Goal: Task Accomplishment & Management: Manage account settings

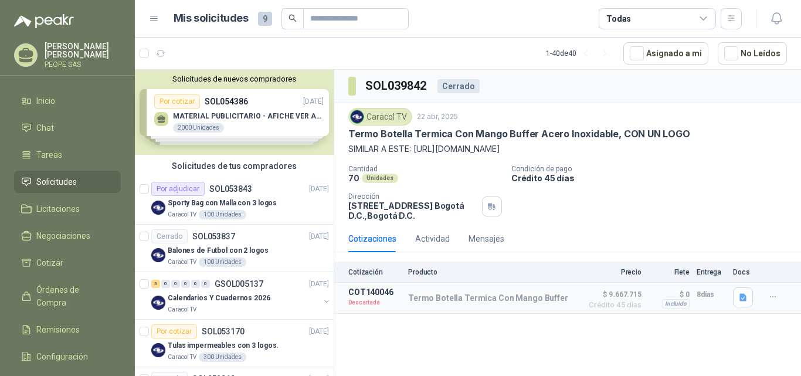
click at [188, 102] on div "Solicitudes de nuevos compradores Por cotizar SOL054386 [DATE] MATERIAL PUBLICI…" at bounding box center [234, 112] width 199 height 85
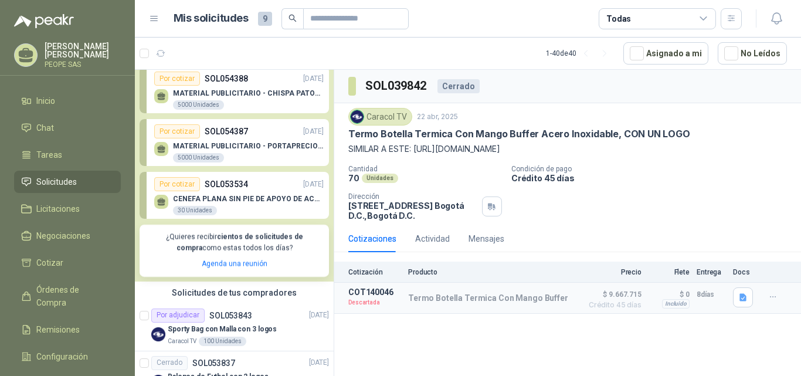
scroll to position [117, 0]
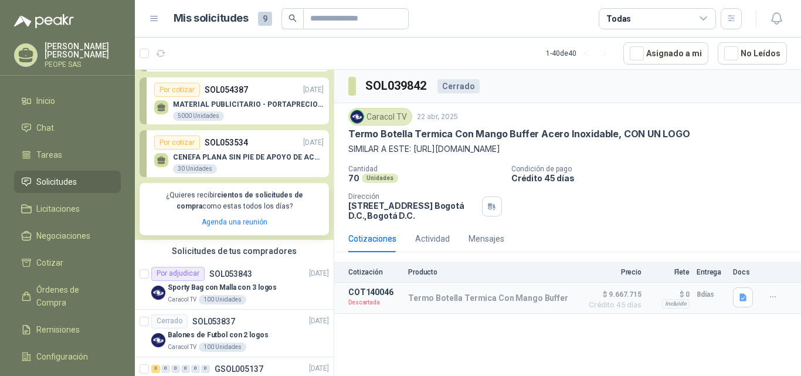
click at [386, 344] on div "SOL039842 Cerrado Caracol TV [DATE] Termo Botella Termica Con Mango Buffer Acer…" at bounding box center [567, 225] width 467 height 310
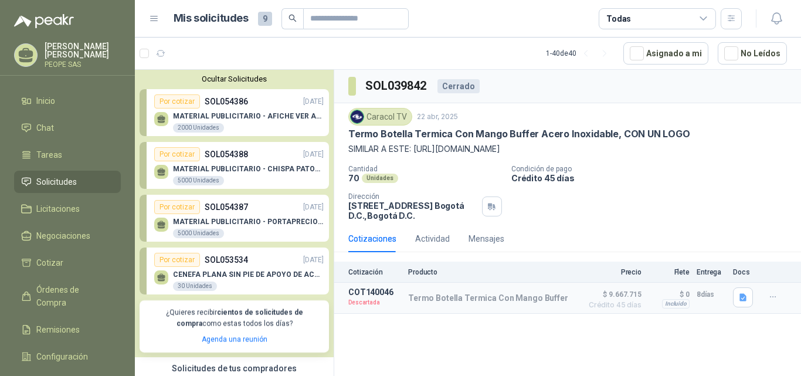
click at [181, 100] on div "Por cotizar" at bounding box center [177, 101] width 46 height 14
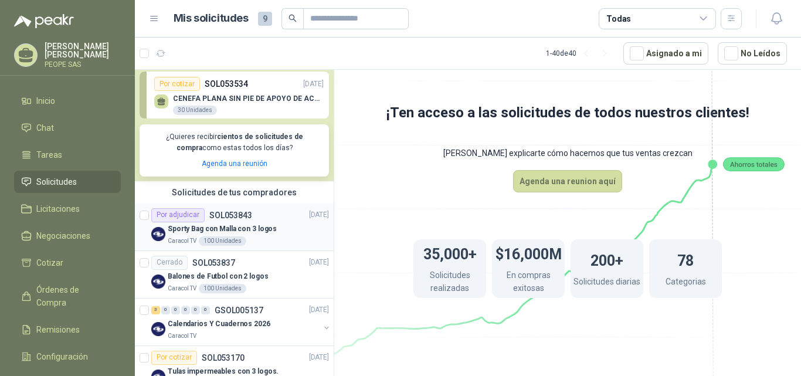
scroll to position [234, 0]
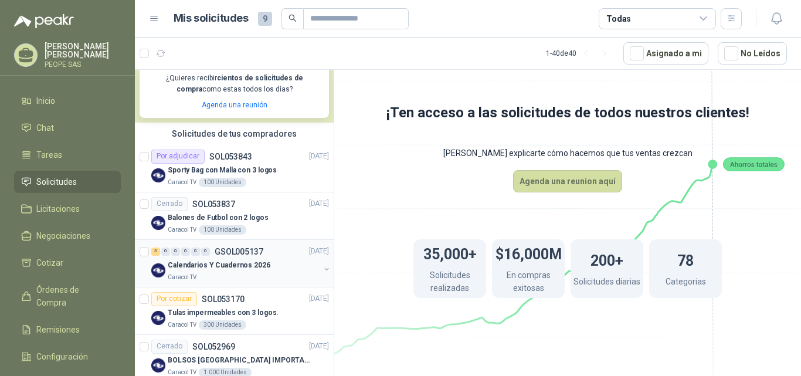
click at [212, 263] on p "Calendarios Y Cuadernos 2026" at bounding box center [219, 265] width 103 height 11
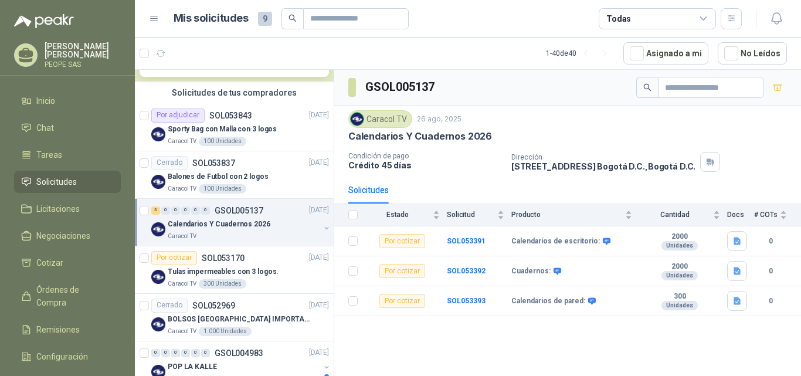
scroll to position [293, 0]
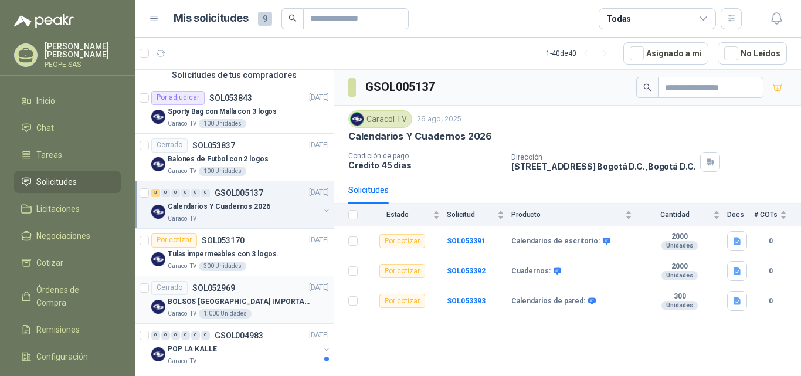
click at [215, 297] on p "BOLSOS [GEOGRAPHIC_DATA] IMPORTADO [GEOGRAPHIC_DATA]-397-1" at bounding box center [241, 301] width 146 height 11
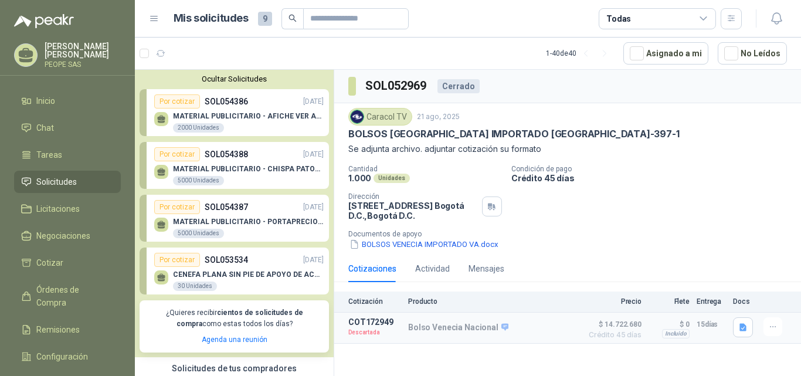
click at [250, 100] on div "Por cotizar SOL054386 [DATE]" at bounding box center [238, 101] width 169 height 14
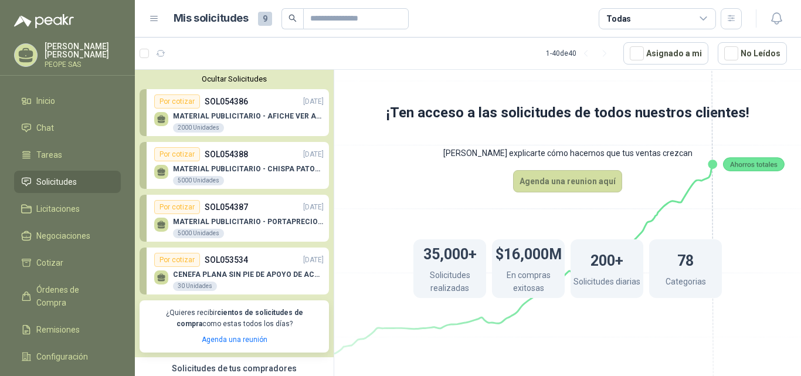
click at [235, 75] on button "Ocultar Solicitudes" at bounding box center [234, 78] width 189 height 9
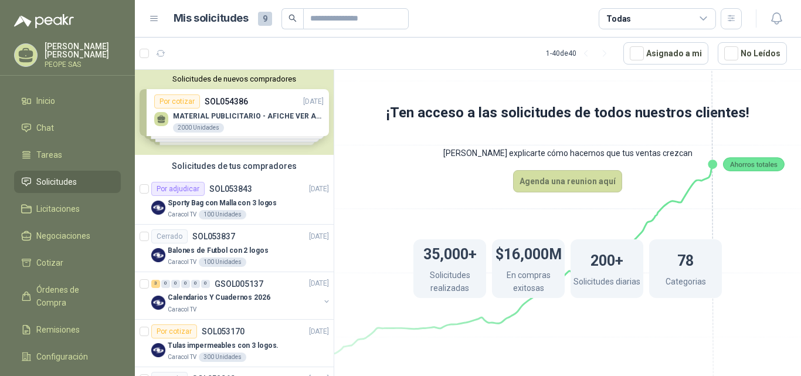
click at [68, 53] on p "[PERSON_NAME]" at bounding box center [83, 50] width 76 height 16
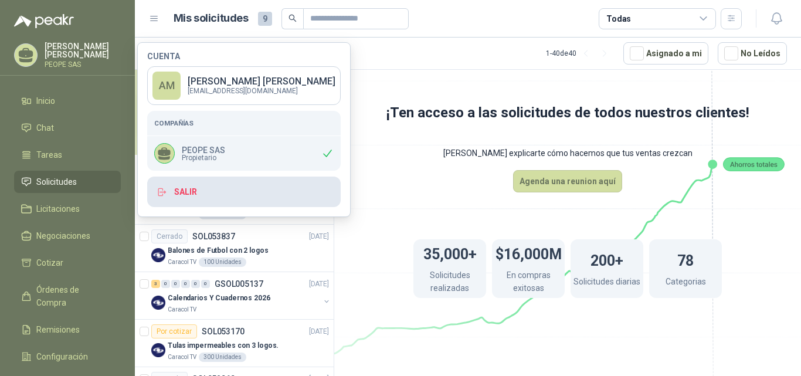
click at [183, 191] on button "Salir" at bounding box center [243, 191] width 193 height 30
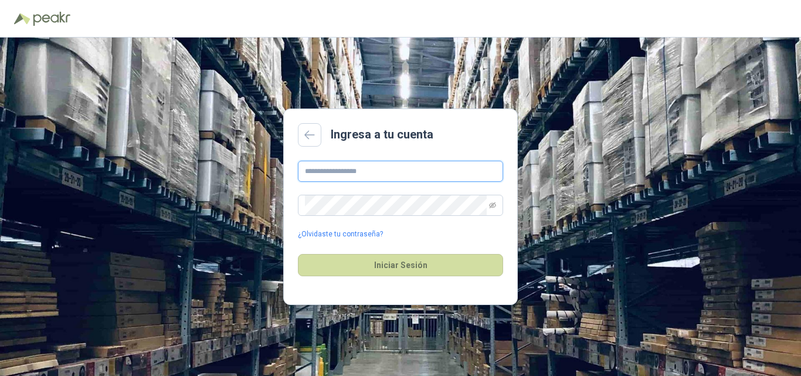
type input "**********"
click at [490, 205] on icon "eye-invisible" at bounding box center [492, 205] width 7 height 6
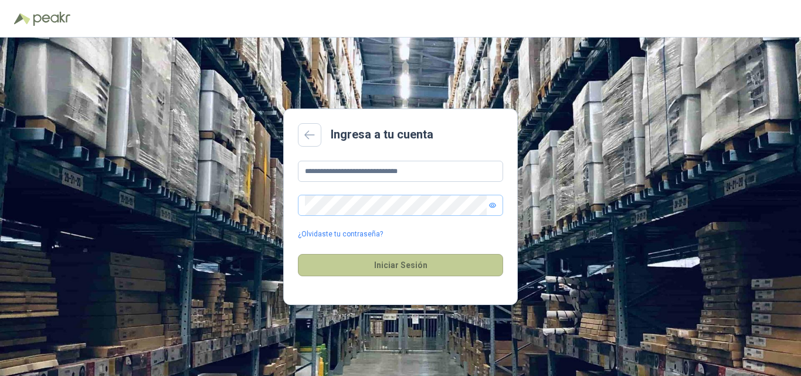
click at [408, 269] on button "Iniciar Sesión" at bounding box center [400, 265] width 205 height 22
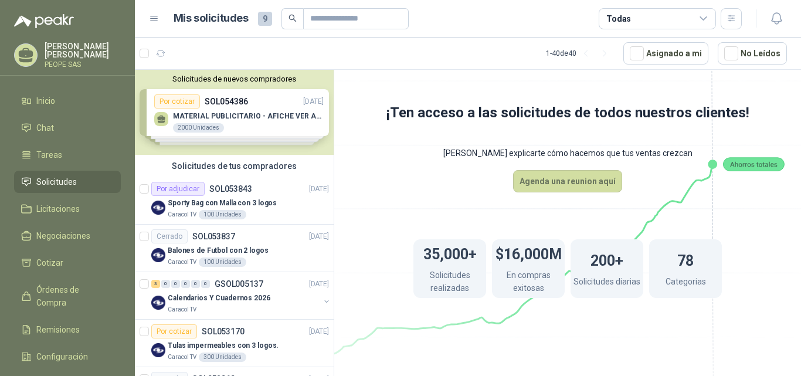
click at [175, 100] on div "Solicitudes de nuevos compradores Por cotizar SOL054386 [DATE] MATERIAL PUBLICI…" at bounding box center [234, 112] width 199 height 85
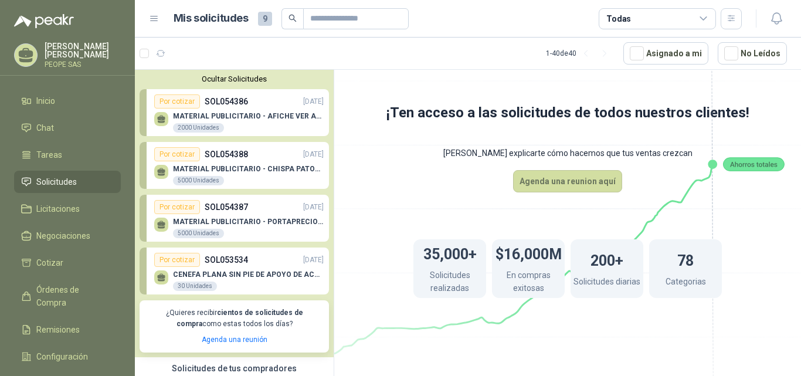
scroll to position [59, 0]
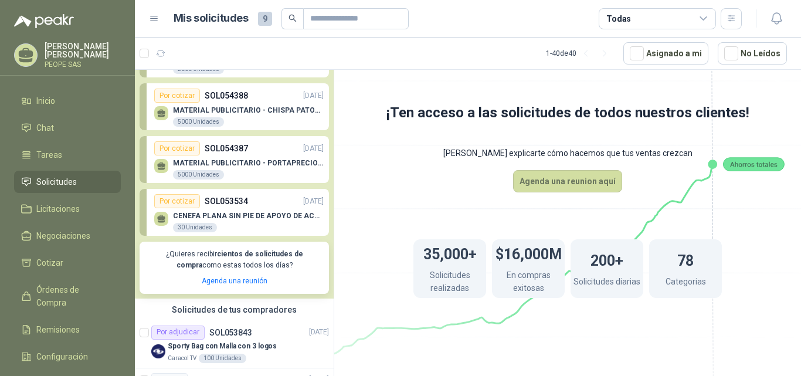
click at [210, 215] on p "CENEFA PLANA SIN PIE DE APOYO DE ACUERDO A LA IMAGEN ADJUNTA" at bounding box center [248, 216] width 151 height 8
click at [228, 168] on div "MATERIAL PUBLICITARIO - PORTAPRECIOS VER ADJUNTO 5000 Unidades" at bounding box center [248, 169] width 151 height 21
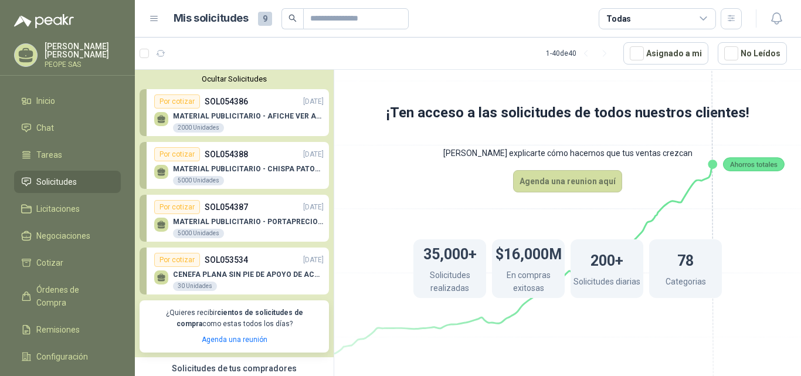
click at [178, 154] on div "Por cotizar" at bounding box center [177, 154] width 46 height 14
click at [162, 171] on icon at bounding box center [161, 170] width 8 height 5
click at [159, 166] on div at bounding box center [161, 172] width 14 height 14
click at [184, 100] on div "Por cotizar" at bounding box center [177, 101] width 46 height 14
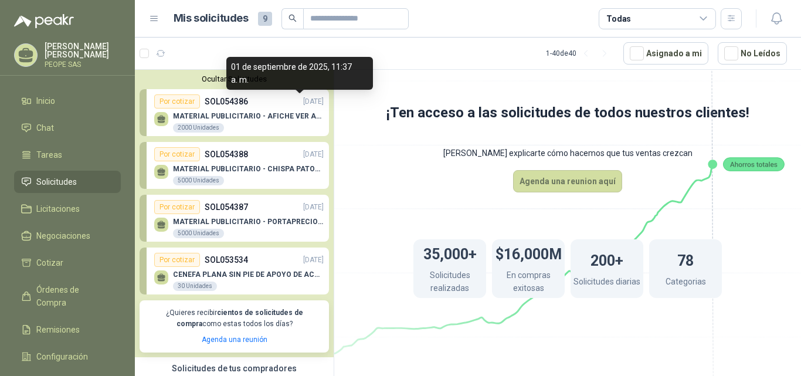
click at [304, 104] on p "[DATE]" at bounding box center [313, 101] width 21 height 11
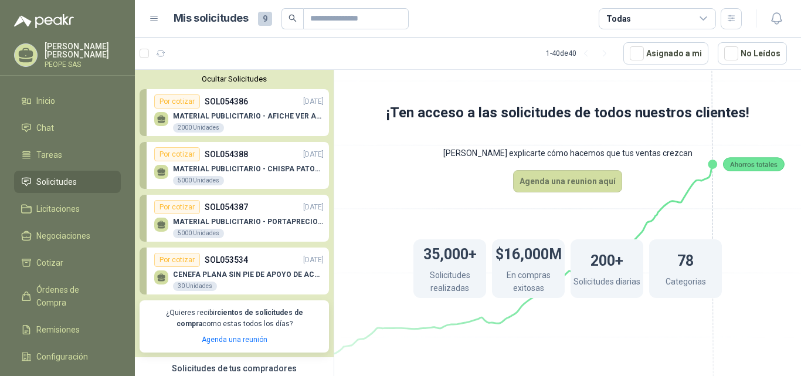
click at [215, 185] on div "5000 Unidades" at bounding box center [198, 180] width 51 height 9
click at [223, 227] on div "MATERIAL PUBLICITARIO - PORTAPRECIOS VER ADJUNTO 5000 Unidades" at bounding box center [248, 227] width 151 height 21
click at [241, 272] on p "CENEFA PLANA SIN PIE DE APOYO DE ACUERDO A LA IMAGEN ADJUNTA" at bounding box center [248, 274] width 151 height 8
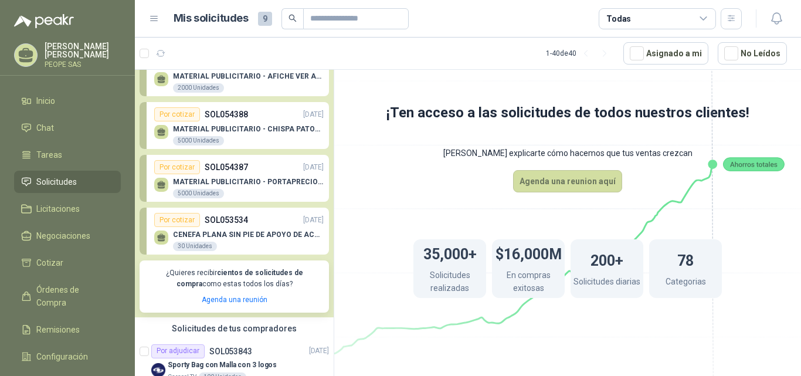
scroll to position [59, 0]
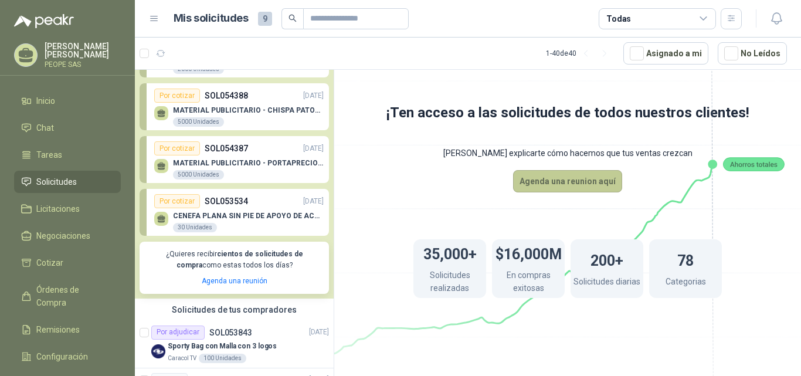
click at [563, 177] on button "Agenda una reunion aquí" at bounding box center [567, 181] width 109 height 22
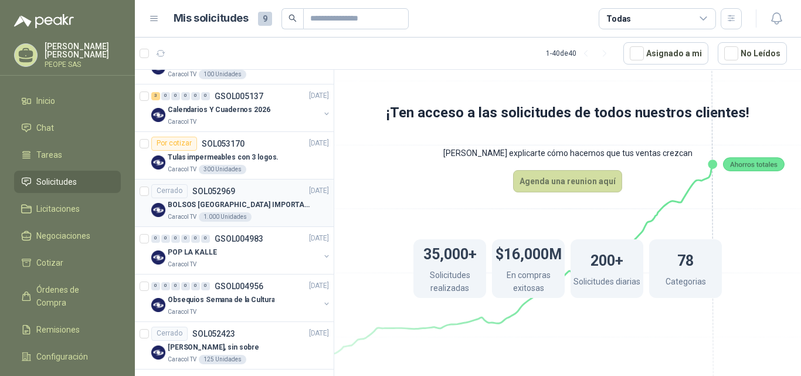
scroll to position [410, 0]
